Goal: Information Seeking & Learning: Learn about a topic

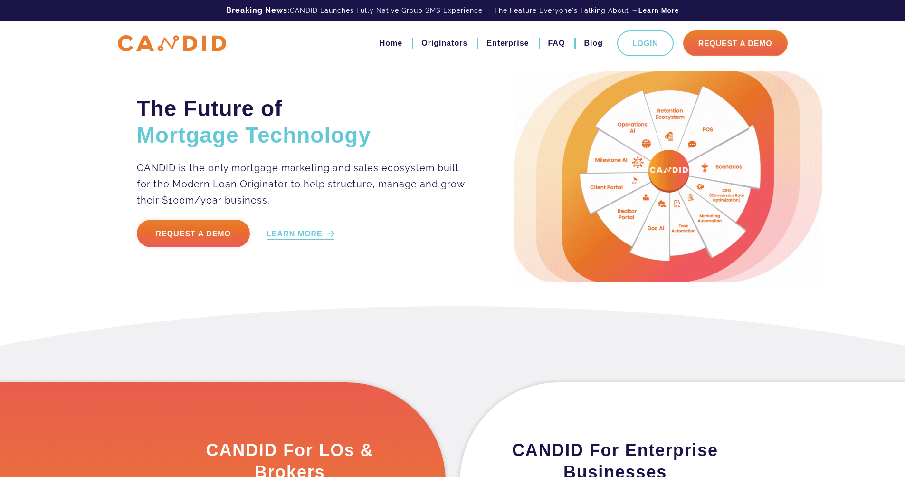
click at [310, 230] on link "LEARN MORE" at bounding box center [301, 234] width 68 height 11
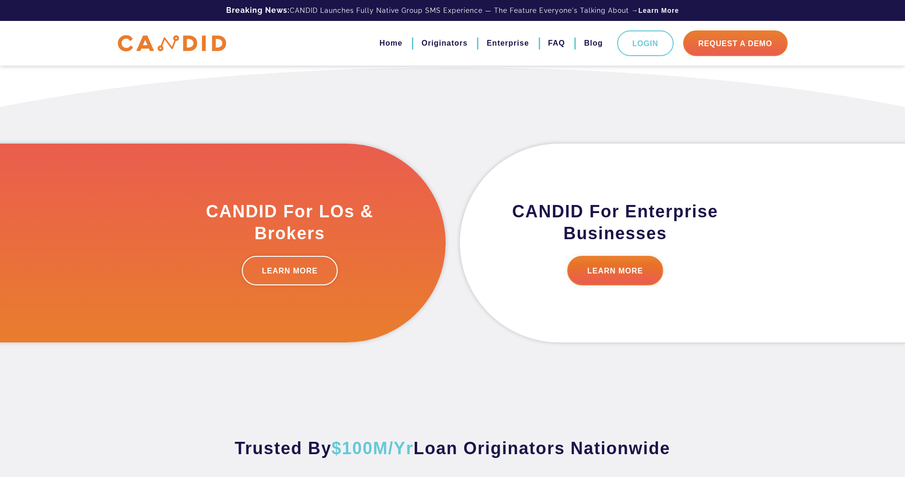
scroll to position [240, 0]
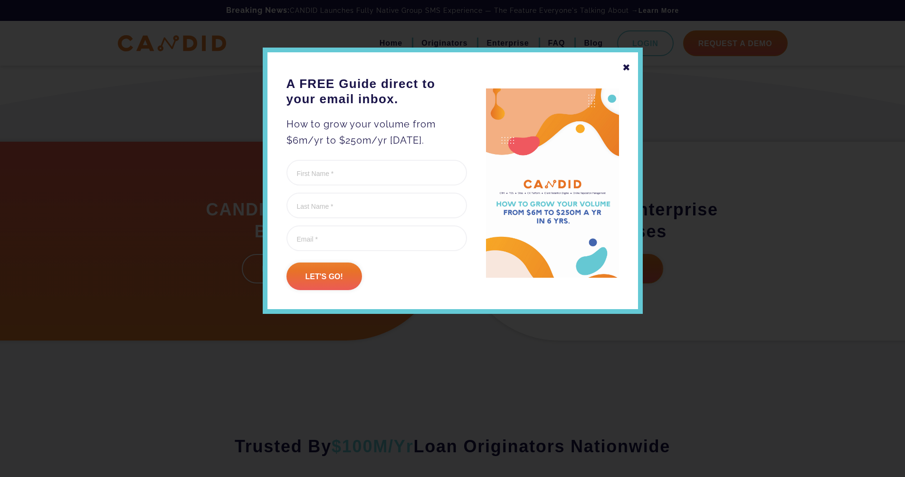
click at [628, 64] on div "✖" at bounding box center [627, 67] width 9 height 16
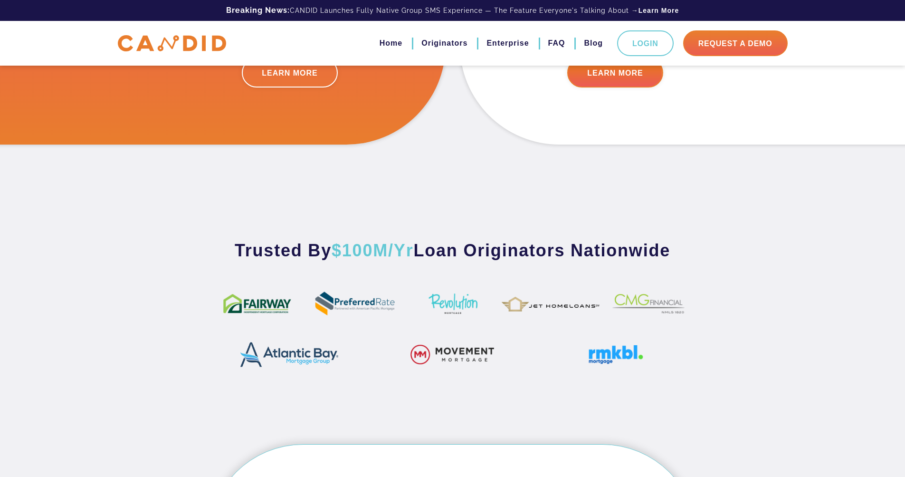
scroll to position [0, 0]
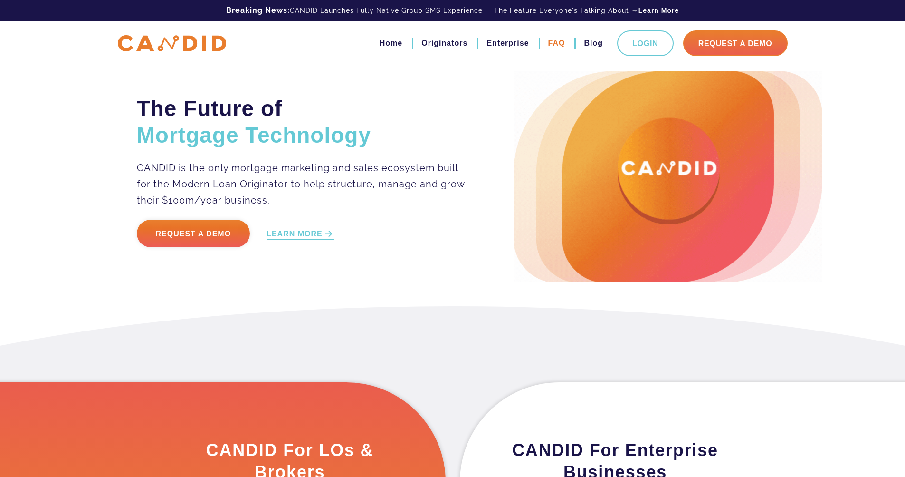
click at [559, 44] on link "FAQ" at bounding box center [556, 43] width 17 height 16
